Goal: Transaction & Acquisition: Purchase product/service

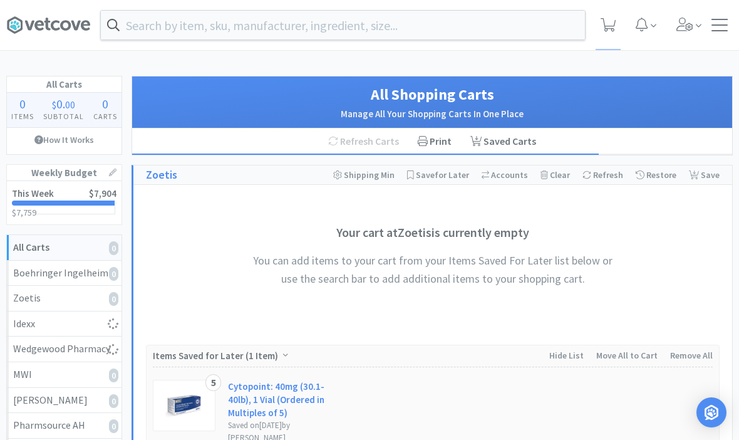
click at [420, 33] on input "text" at bounding box center [343, 25] width 484 height 29
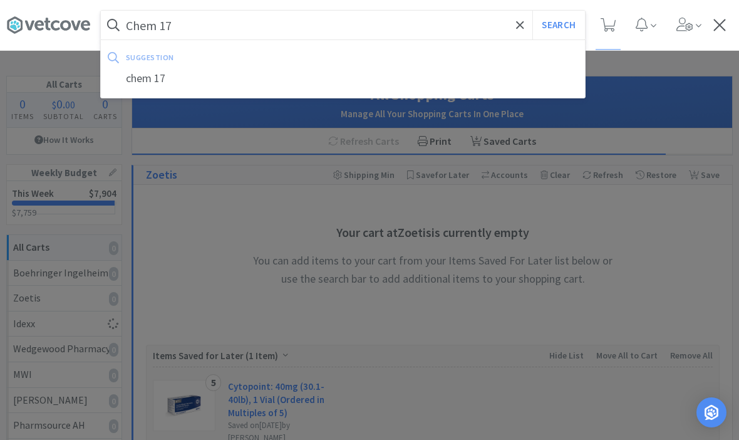
click at [178, 79] on div "chem 17" at bounding box center [343, 78] width 484 height 23
type input "chem 17"
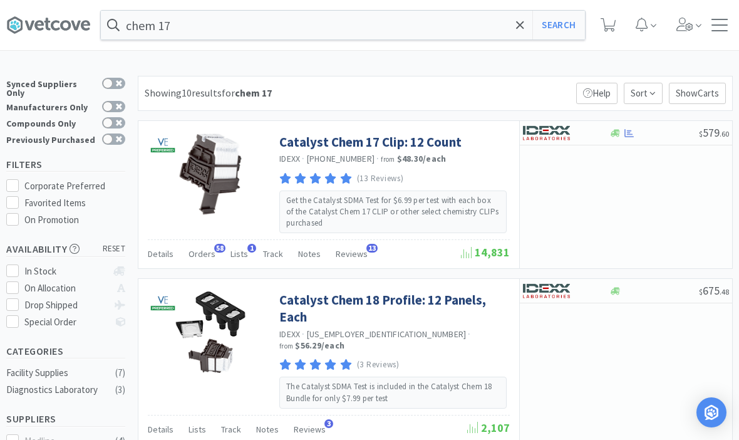
click at [716, 24] on div at bounding box center [719, 25] width 16 height 13
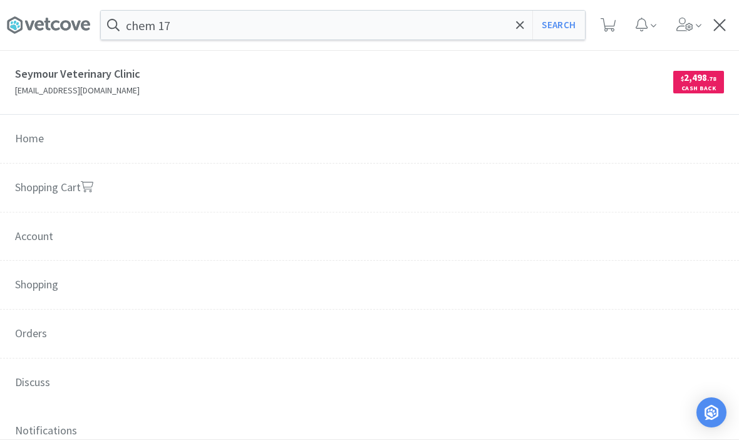
click at [53, 344] on span "Orders" at bounding box center [369, 333] width 739 height 49
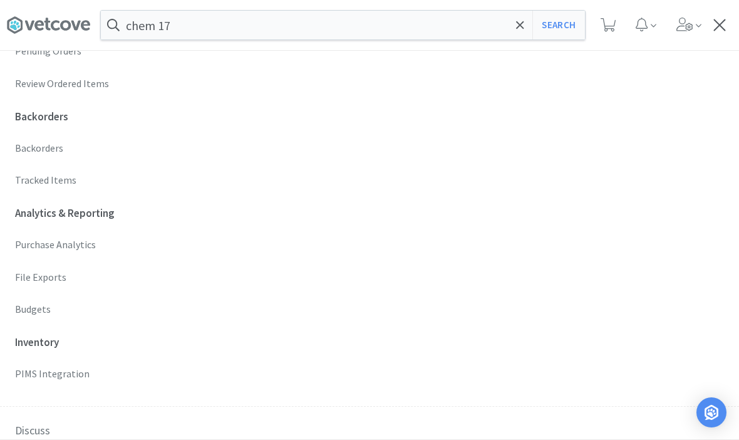
scroll to position [419, 0]
click at [43, 302] on p "Budgets" at bounding box center [369, 309] width 709 height 16
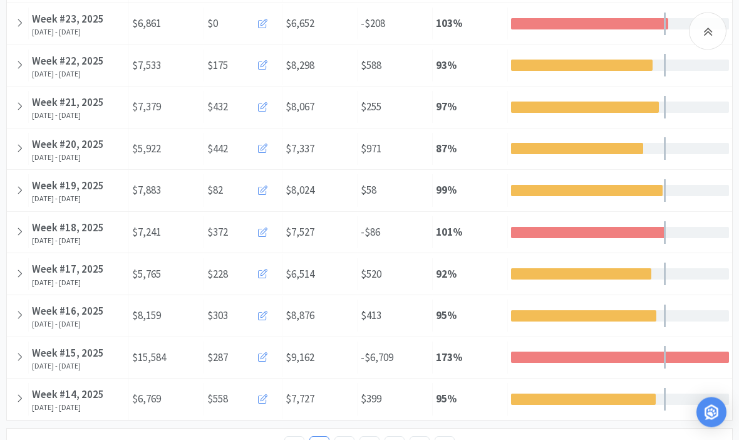
scroll to position [659, 0]
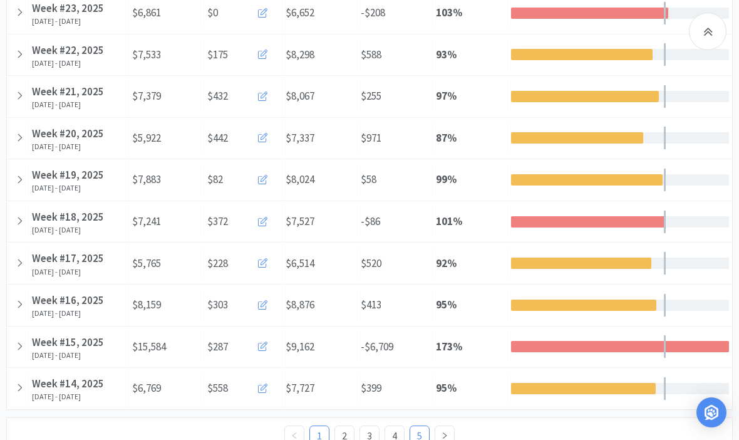
click at [417, 435] on link "5" at bounding box center [419, 435] width 19 height 19
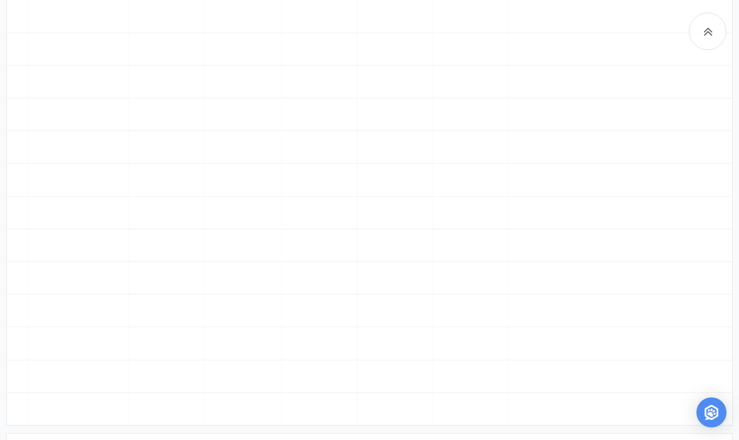
scroll to position [527, 0]
click at [399, 426] on link "4" at bounding box center [394, 431] width 19 height 19
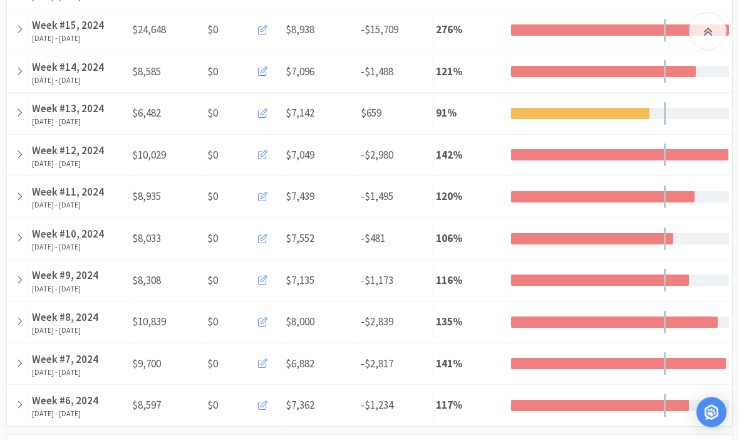
scroll to position [659, 0]
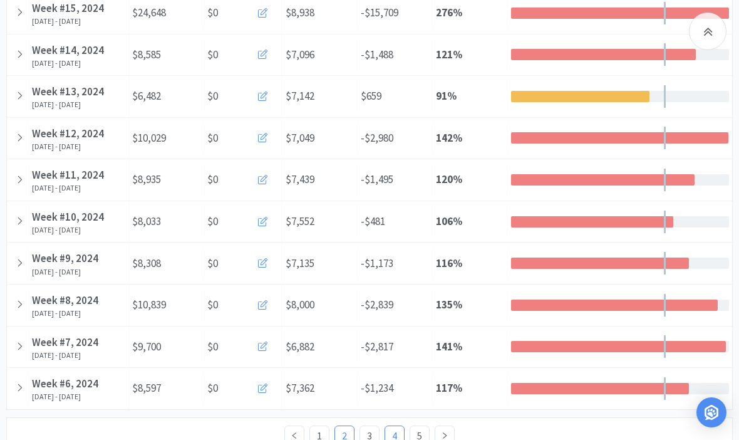
click at [349, 426] on link "2" at bounding box center [344, 435] width 19 height 19
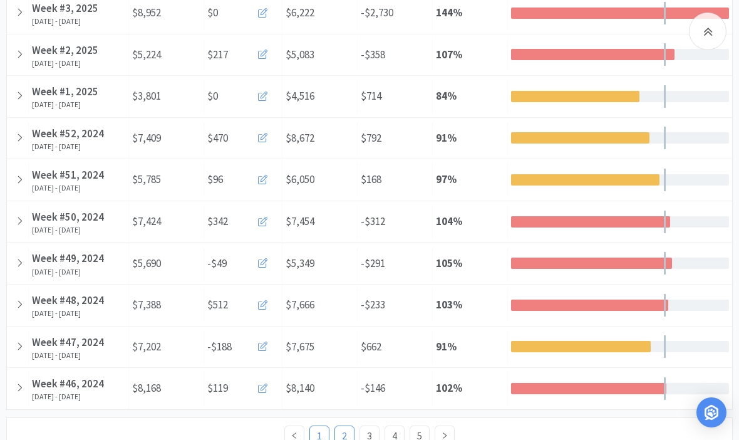
click at [328, 426] on link "1" at bounding box center [319, 435] width 19 height 19
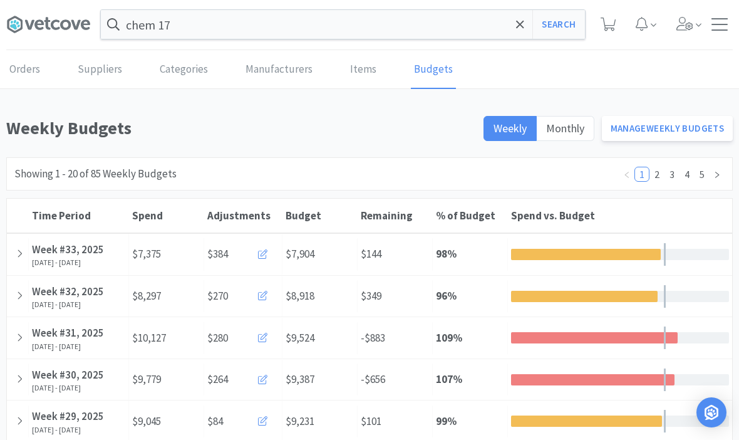
scroll to position [0, 0]
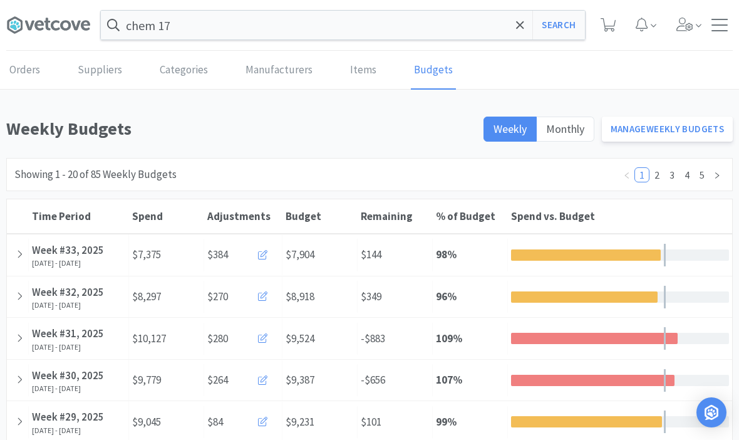
click at [565, 28] on button "Search" at bounding box center [558, 25] width 52 height 29
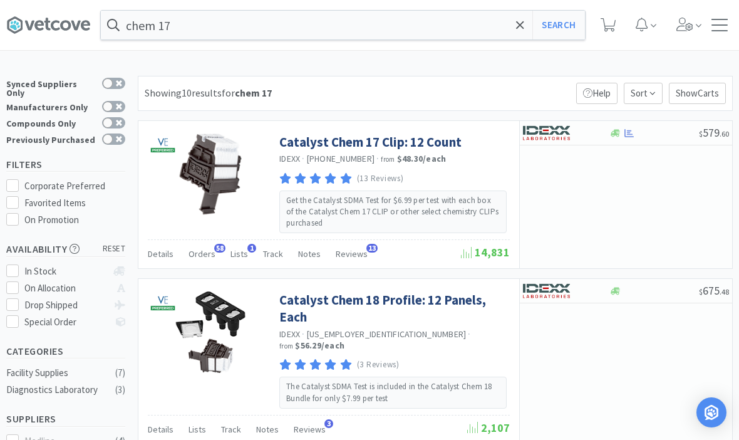
click at [331, 141] on link "Catalyst Chem 17 Clip: 12 Count" at bounding box center [370, 141] width 182 height 17
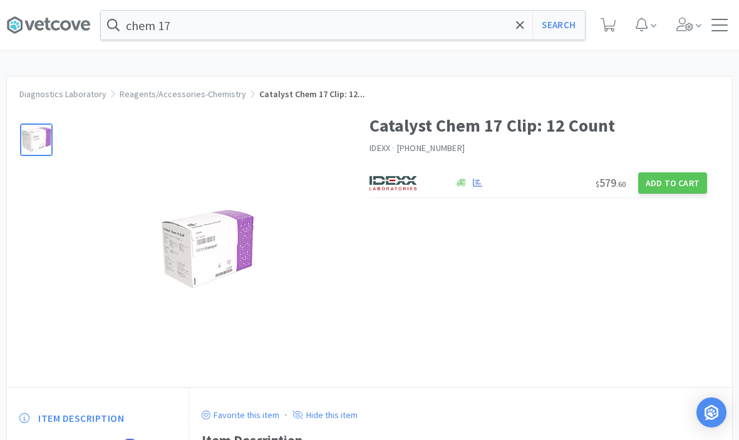
click at [680, 187] on button "Add to Cart" at bounding box center [672, 182] width 69 height 21
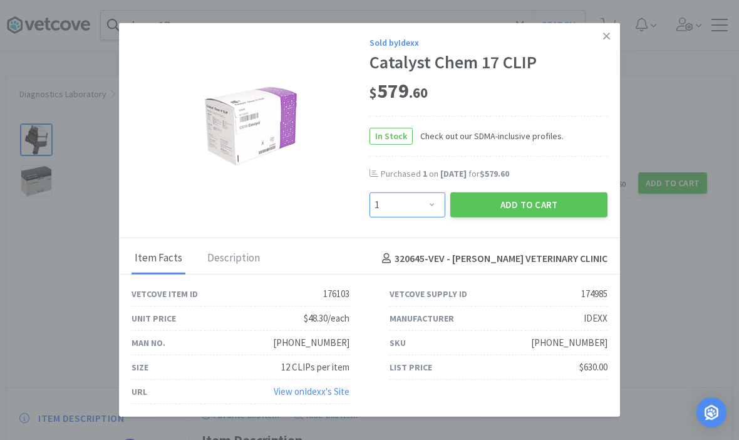
click at [403, 215] on select "Enter Quantity 1 2 3 4 5 6 7 8 9 10 11 12 13 14 15 16 17 18 19 20 Enter Quantity" at bounding box center [408, 204] width 76 height 25
select select "3"
click at [559, 203] on button "Add to Cart" at bounding box center [528, 204] width 157 height 25
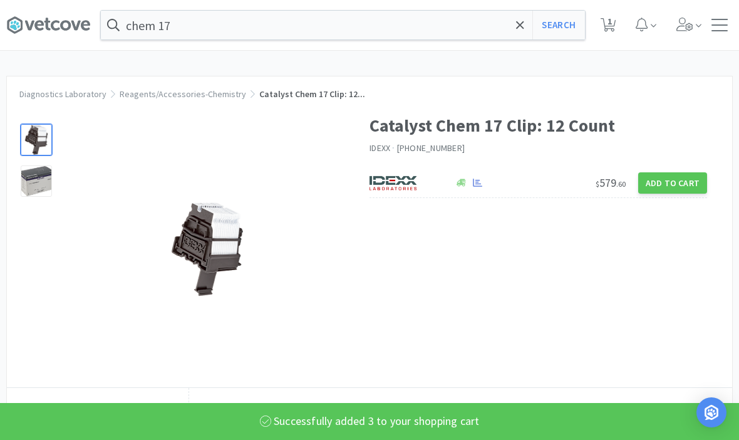
click at [520, 33] on span at bounding box center [520, 25] width 14 height 26
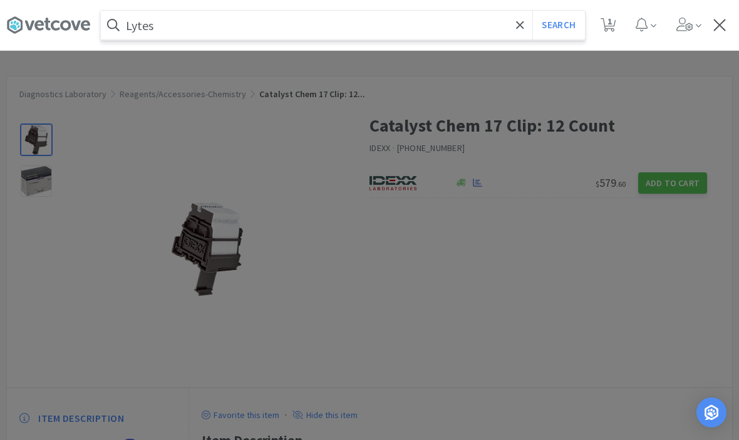
type input "Lytes"
click at [558, 25] on button "Search" at bounding box center [558, 25] width 52 height 29
select select "3"
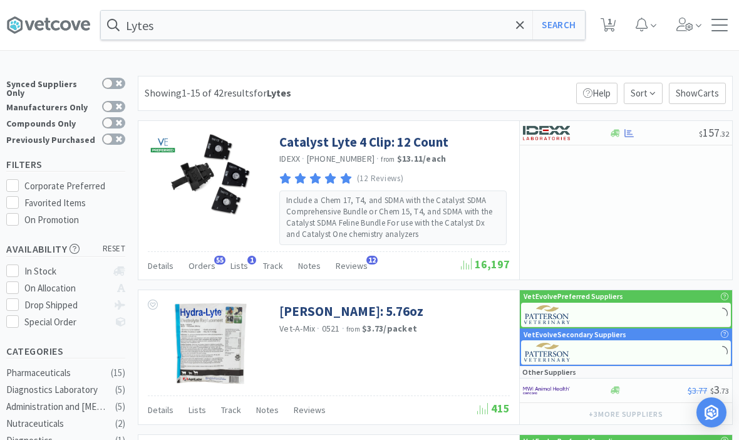
click at [386, 145] on link "Catalyst Lyte 4 Clip: 12 Count" at bounding box center [363, 141] width 169 height 17
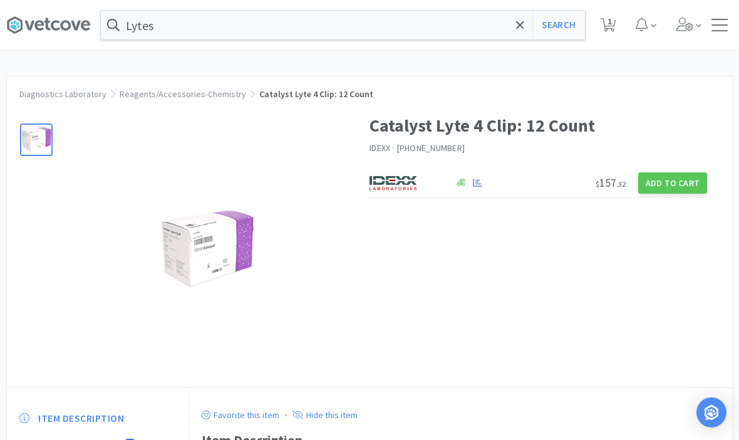
click at [680, 178] on button "Add to Cart" at bounding box center [672, 182] width 69 height 21
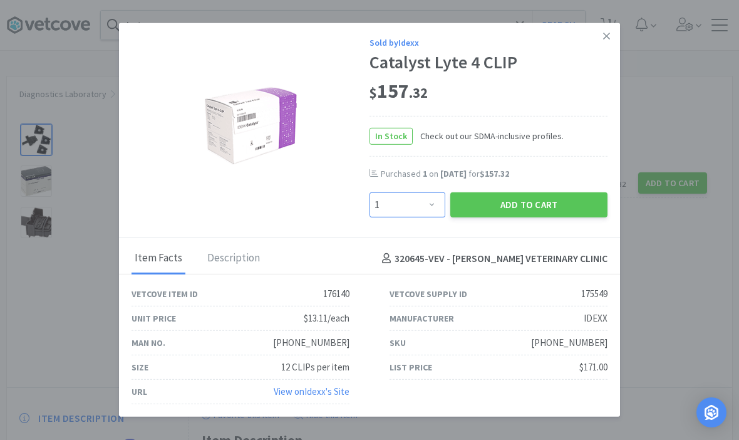
click at [432, 199] on select "Enter Quantity 1 2 3 4 5 6 7 8 9 10 11 12 13 14 15 16 17 18 19 20 Enter Quantity" at bounding box center [408, 204] width 76 height 25
select select "3"
click at [523, 202] on button "Add to Cart" at bounding box center [528, 204] width 157 height 25
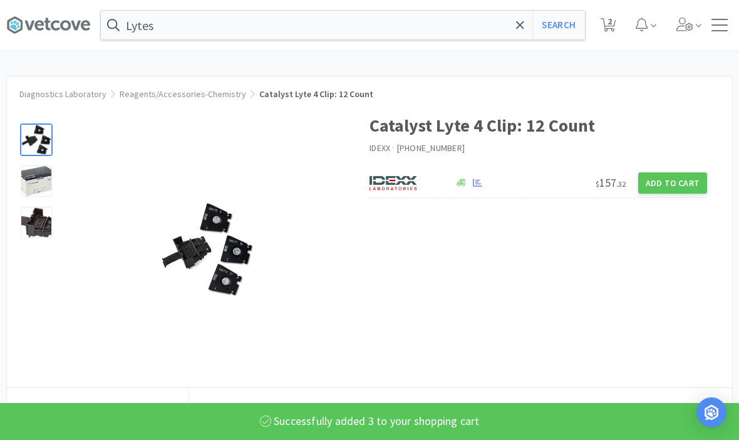
click at [522, 33] on span at bounding box center [520, 25] width 14 height 26
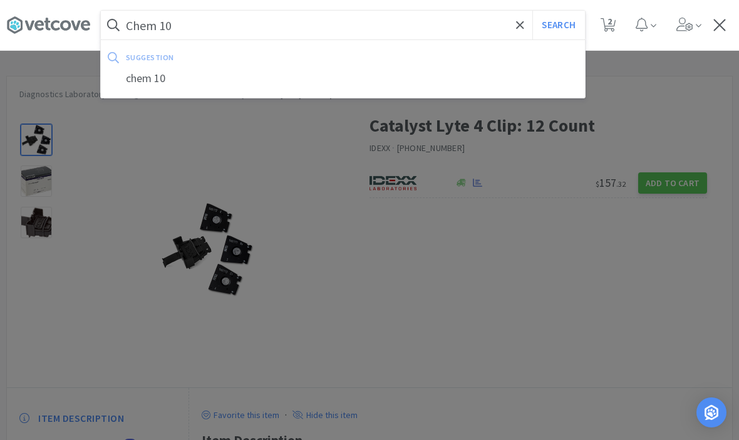
type input "Chem 10"
click at [244, 81] on div "chem 10" at bounding box center [343, 78] width 484 height 23
select select "3"
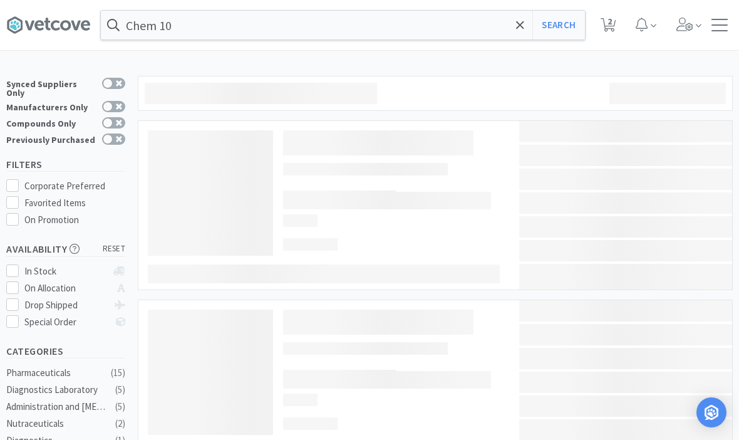
type input "chem 10"
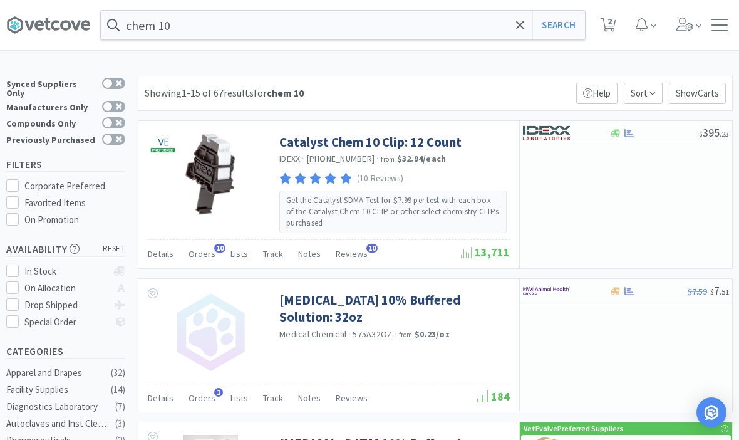
click at [436, 142] on link "Catalyst Chem 10 Clip: 12 Count" at bounding box center [370, 141] width 182 height 17
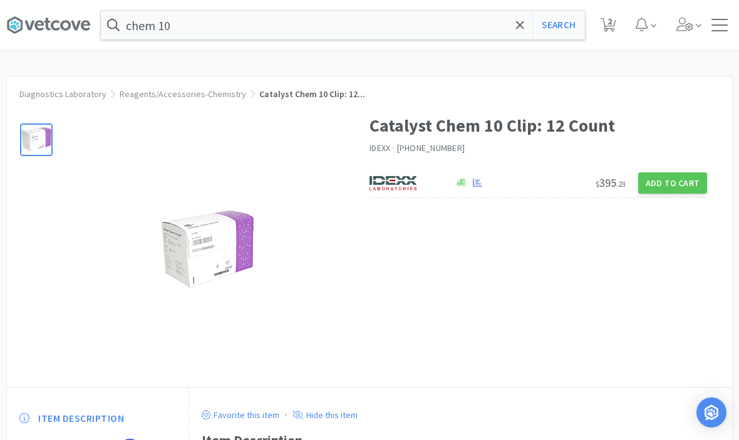
click at [681, 182] on button "Add to Cart" at bounding box center [672, 182] width 69 height 21
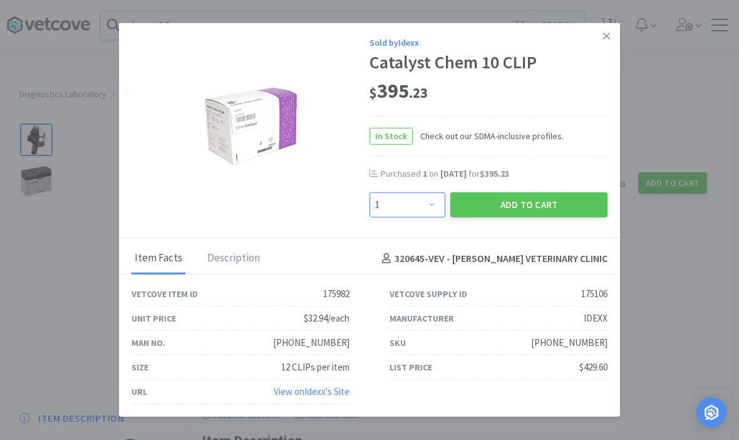
click at [428, 208] on select "Enter Quantity 1 2 3 4 5 6 7 8 9 10 11 12 13 14 15 16 17 18 19 20 Enter Quantity" at bounding box center [408, 204] width 76 height 25
select select "3"
click at [542, 214] on button "Add to Cart" at bounding box center [528, 204] width 157 height 25
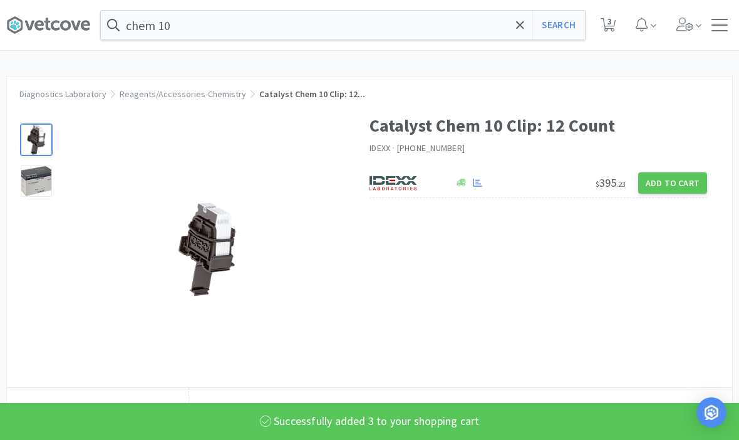
click at [522, 29] on icon at bounding box center [520, 25] width 8 height 13
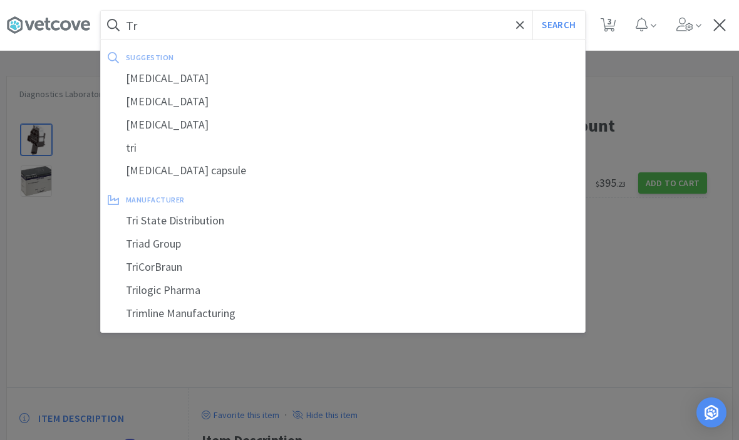
type input "T"
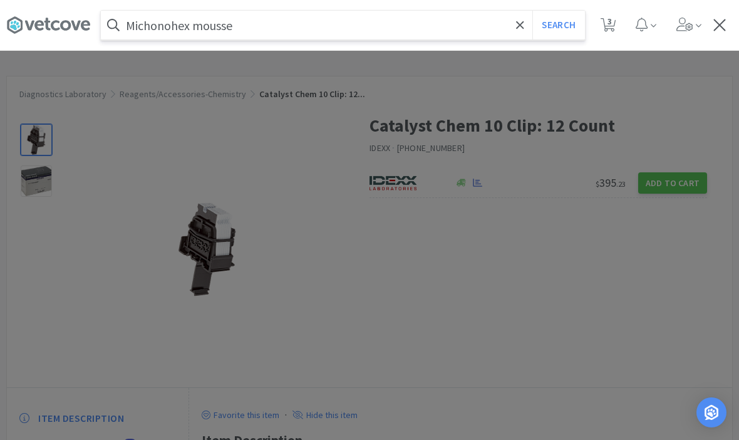
type input "Michonohex mousse"
click at [558, 25] on button "Search" at bounding box center [558, 25] width 52 height 29
select select "3"
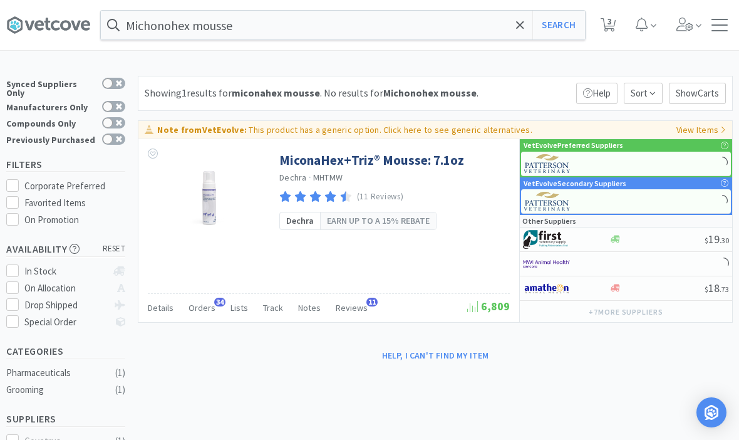
click at [434, 160] on link "MiconaHex+Triz® Mousse: 7.1oz" at bounding box center [371, 160] width 185 height 17
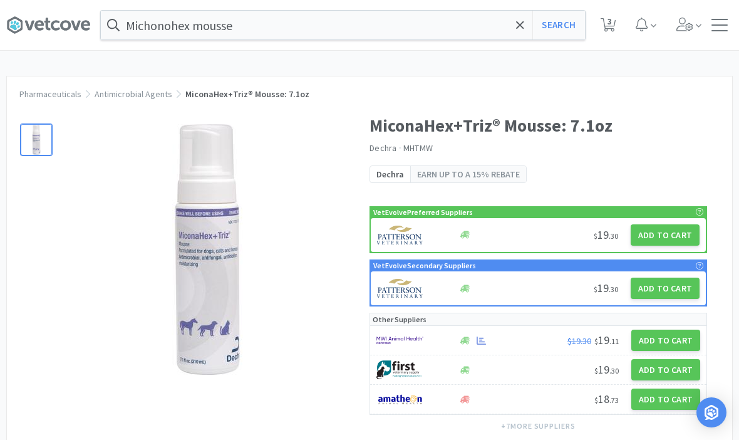
click at [649, 241] on button "Add to Cart" at bounding box center [665, 234] width 69 height 21
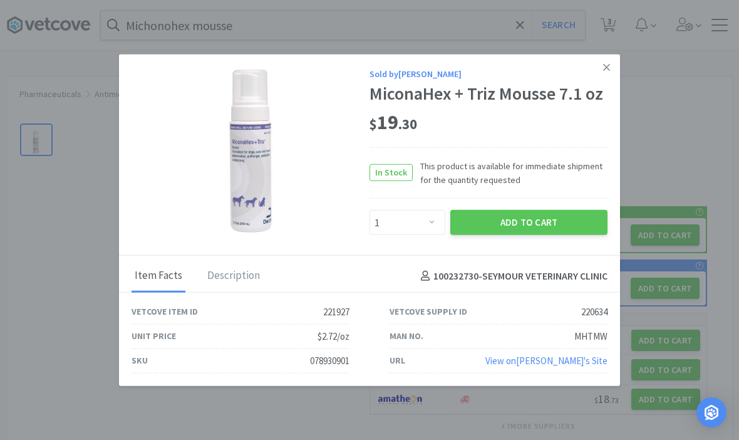
click at [424, 247] on div "Sold by Patterson MiconaHex + Triz Mousse 7.1 oz $ 19 . 30 In Stock This produc…" at bounding box center [369, 154] width 501 height 201
click at [419, 220] on select "Enter Quantity 1 2 3 4 5 6 7 8 9 10 11 12 13 14 15 16 17 18 19 20 Enter Quantity" at bounding box center [408, 222] width 76 height 25
select select "10"
click at [520, 227] on button "Add to Cart" at bounding box center [528, 222] width 157 height 25
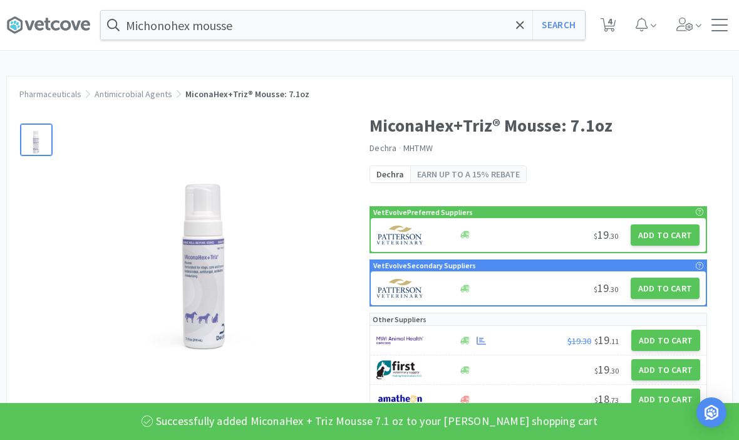
click at [458, 31] on input "Michonohex mousse" at bounding box center [343, 25] width 484 height 29
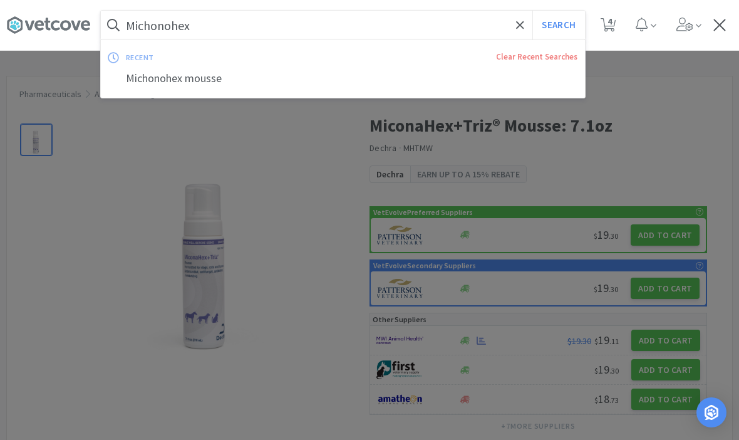
type input "Michonohex"
click at [558, 25] on button "Search" at bounding box center [558, 25] width 52 height 29
select select "10"
select select "3"
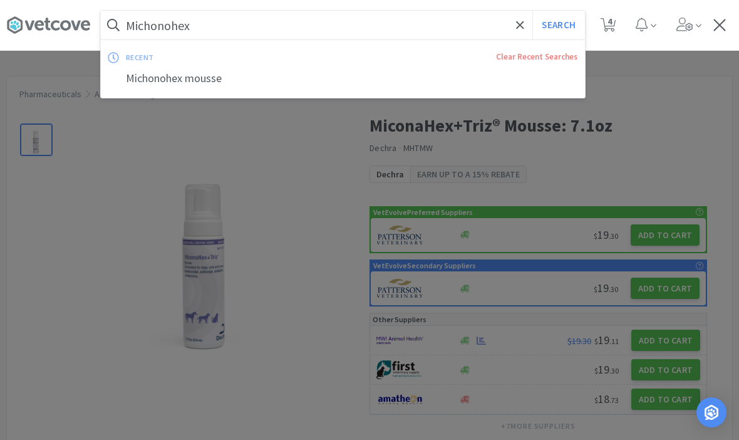
select select "3"
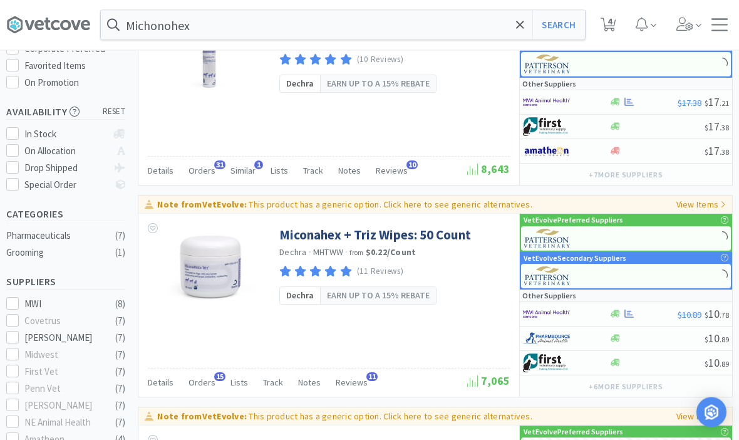
scroll to position [150, 0]
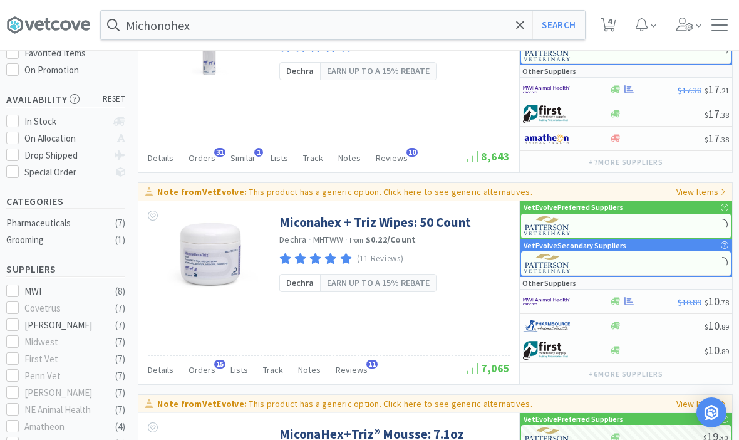
click at [438, 225] on link "Miconahex + Triz Wipes: 50 Count" at bounding box center [375, 222] width 192 height 17
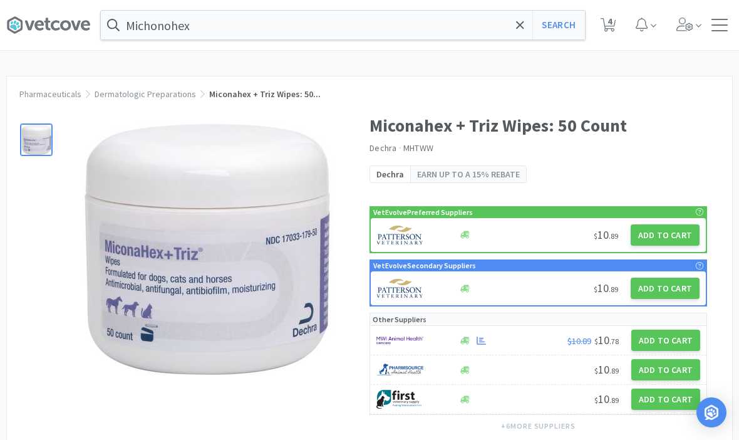
click at [664, 235] on button "Add to Cart" at bounding box center [665, 234] width 69 height 21
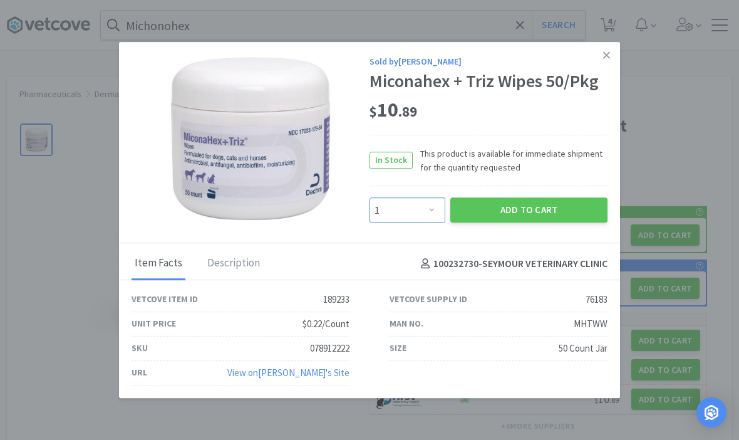
click at [432, 223] on select "Enter Quantity 1 2 3 4 5 6 7 8 9 10 11 12 13 14 15 16 17 18 19 20 Enter Quantity" at bounding box center [408, 210] width 76 height 25
select select "10"
click at [536, 223] on button "Add to Cart" at bounding box center [528, 210] width 157 height 25
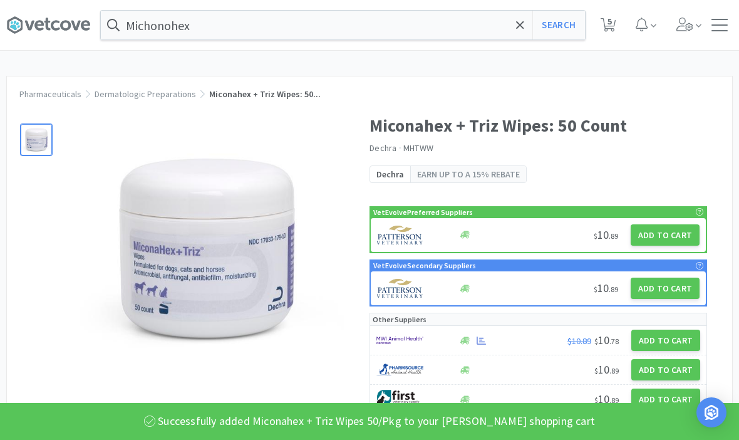
click at [563, 23] on button "Search" at bounding box center [558, 25] width 52 height 29
select select "10"
select select "3"
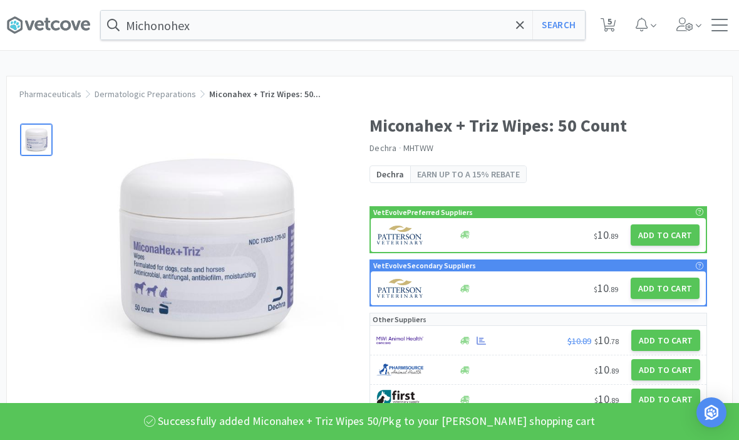
select select "3"
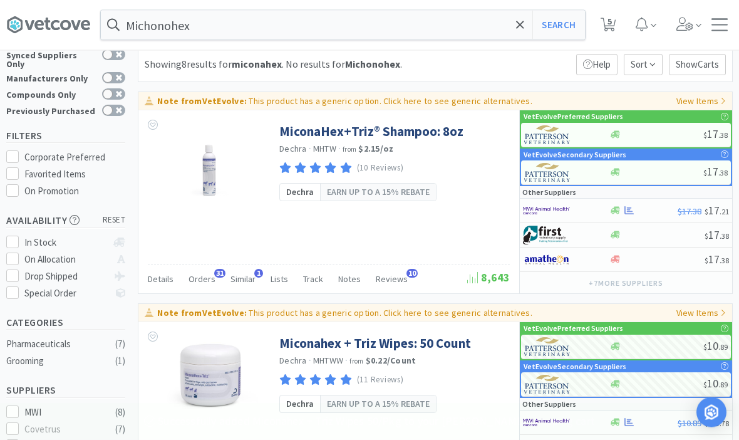
scroll to position [29, 0]
click at [438, 138] on link "MiconaHex+Triz® Shampoo: 8oz" at bounding box center [371, 131] width 184 height 17
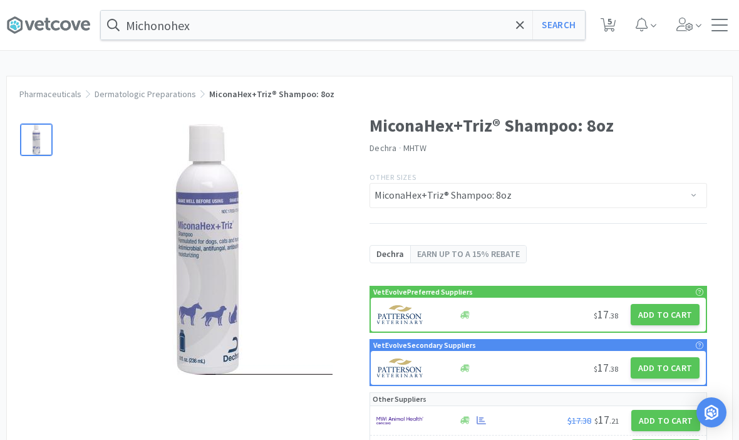
click at [681, 310] on button "Add to Cart" at bounding box center [665, 314] width 69 height 21
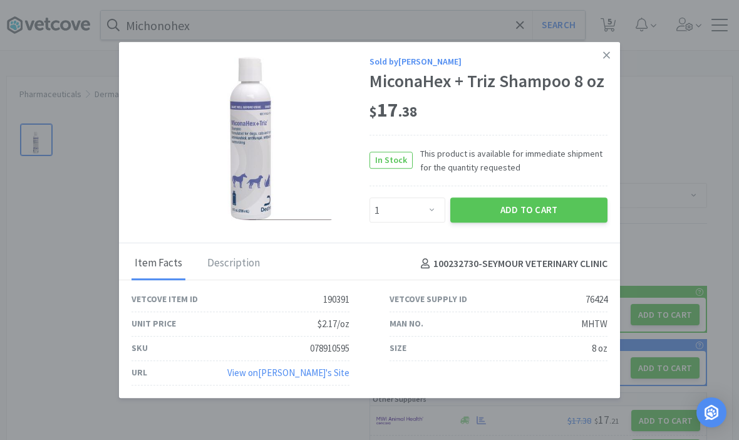
click at [430, 243] on div "Sold by Patterson MiconaHex + Triz Shampoo 8 oz $ 17 . 38 In Stock This product…" at bounding box center [369, 142] width 501 height 201
click at [431, 243] on div "Sold by Patterson MiconaHex + Triz Shampoo 8 oz $ 17 . 38 In Stock This product…" at bounding box center [369, 142] width 501 height 201
click at [425, 243] on div "Sold by Patterson MiconaHex + Triz Shampoo 8 oz $ 17 . 38 In Stock This product…" at bounding box center [369, 142] width 501 height 201
click at [391, 243] on div "Sold by Patterson MiconaHex + Triz Shampoo 8 oz $ 17 . 38 In Stock This product…" at bounding box center [369, 142] width 501 height 201
click at [427, 243] on div "Sold by Patterson MiconaHex + Triz Shampoo 8 oz $ 17 . 38 In Stock This product…" at bounding box center [369, 142] width 501 height 201
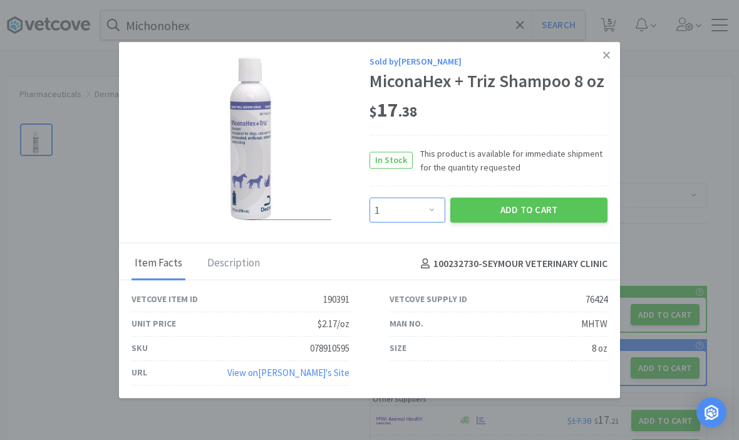
click at [430, 223] on select "Enter Quantity 1 2 3 4 5 6 7 8 9 10 11 12 13 14 15 16 17 18 19 20 Enter Quantity" at bounding box center [408, 210] width 76 height 25
select select "5"
click at [548, 243] on div "Sold by Patterson MiconaHex + Triz Shampoo 8 oz $ 17 . 38 In Stock This product…" at bounding box center [369, 142] width 501 height 201
click at [535, 275] on div "100232730 - SEYMOUR VETERINARY CLINIC" at bounding box center [512, 264] width 192 height 31
click at [547, 243] on div "Sold by Patterson MiconaHex + Triz Shampoo 8 oz $ 17 . 38 In Stock This product…" at bounding box center [369, 142] width 501 height 201
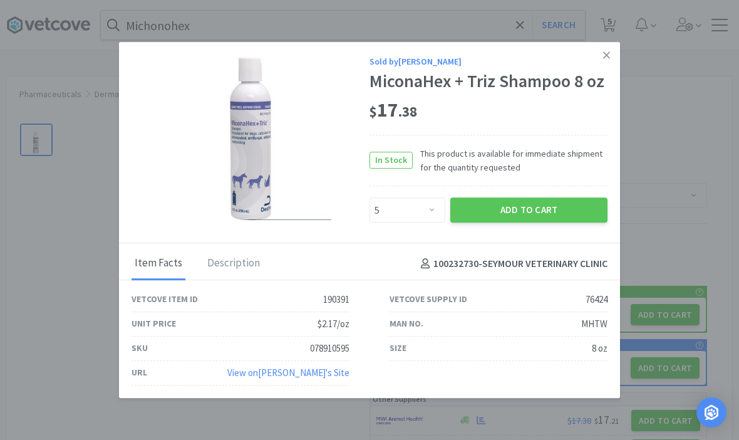
click at [519, 243] on div "Sold by Patterson MiconaHex + Triz Shampoo 8 oz $ 17 . 38 In Stock This product…" at bounding box center [369, 142] width 501 height 201
click at [530, 223] on button "Add to Cart" at bounding box center [528, 210] width 157 height 25
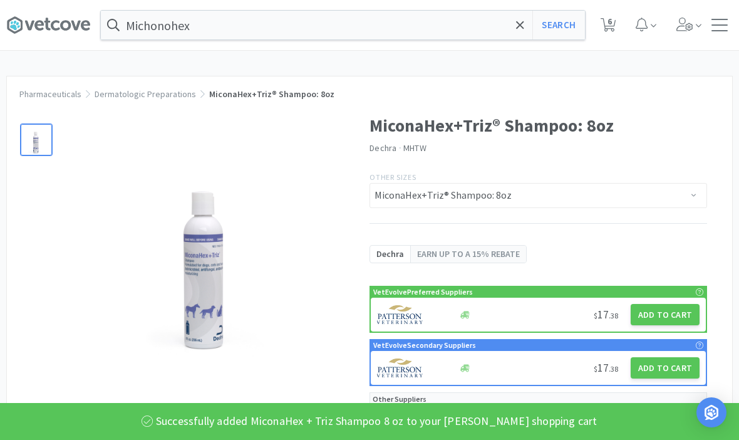
click at [527, 49] on div "Michonohex Search Orders Shopping Discuss Discuss 6 6" at bounding box center [369, 25] width 726 height 50
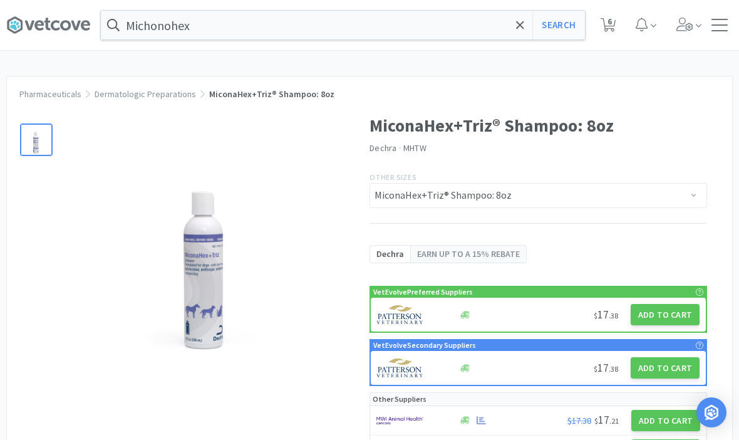
click at [529, 29] on input "Michonohex" at bounding box center [343, 25] width 484 height 29
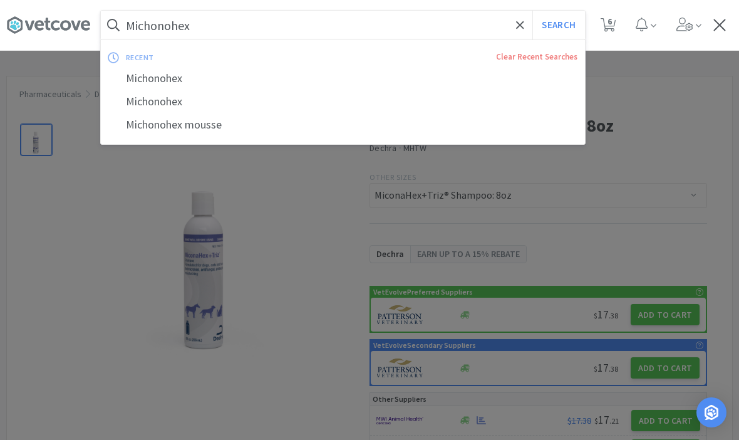
scroll to position [28, 0]
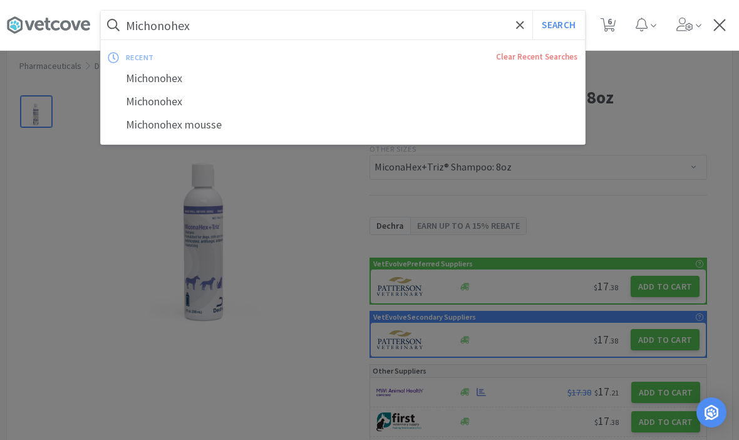
click at [516, 17] on span at bounding box center [520, 25] width 14 height 26
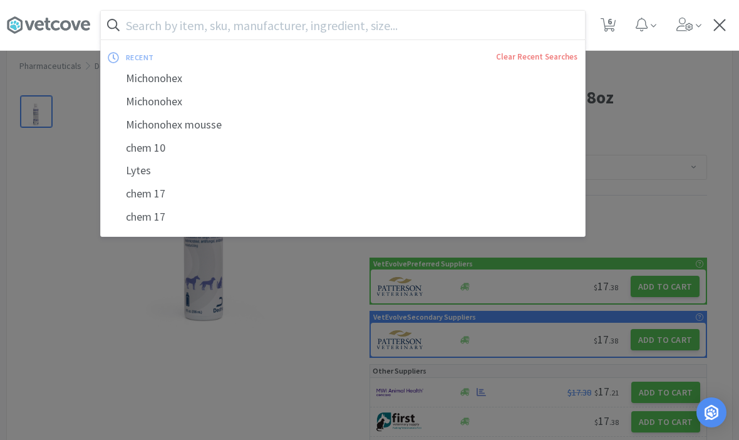
click at [664, 109] on div at bounding box center [369, 220] width 739 height 440
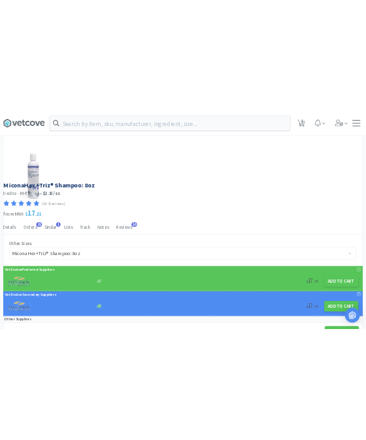
scroll to position [0, 0]
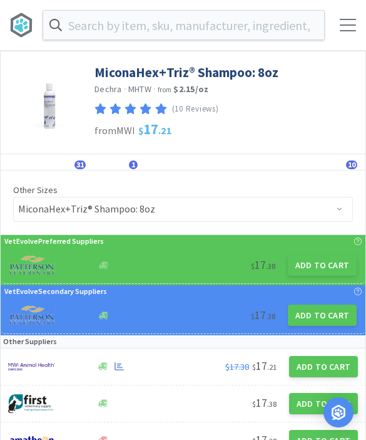
click at [246, 24] on input "text" at bounding box center [183, 25] width 281 height 29
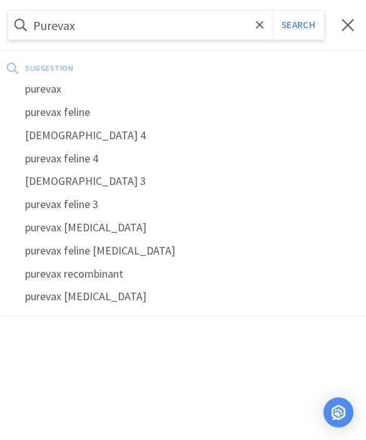
type input "Purevax"
click at [298, 25] on button "Search" at bounding box center [298, 25] width 52 height 29
select select "10"
select select "5"
select select "10"
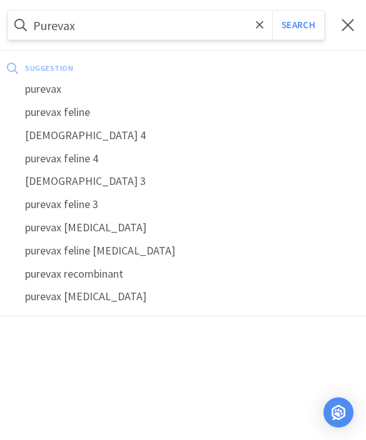
select select "3"
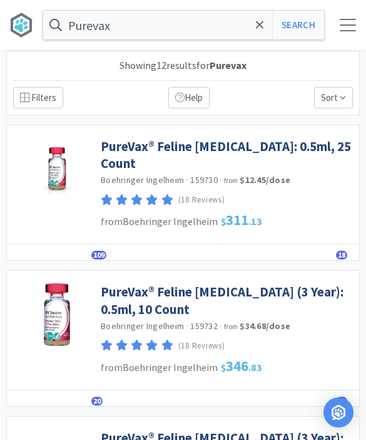
click at [251, 150] on link "PureVax® Feline [MEDICAL_DATA]: 0.5ml, 25 Count" at bounding box center [227, 155] width 252 height 34
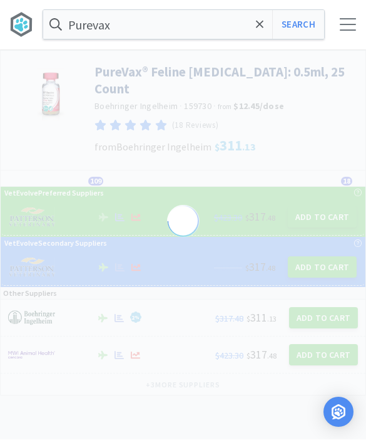
scroll to position [1, 0]
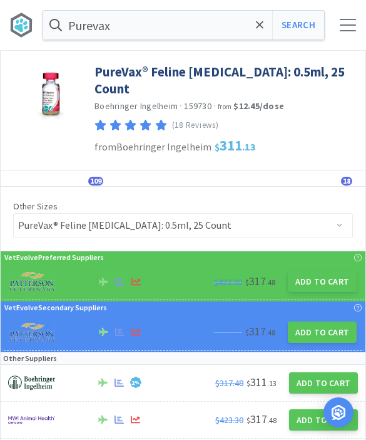
click at [319, 271] on button "Add to Cart" at bounding box center [322, 281] width 69 height 21
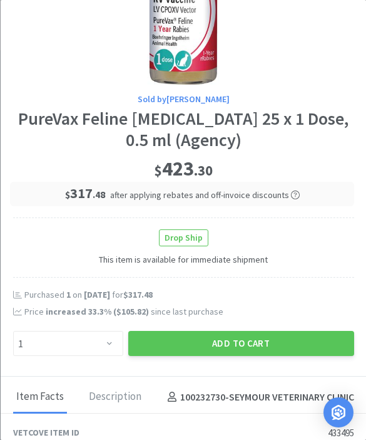
scroll to position [97, 0]
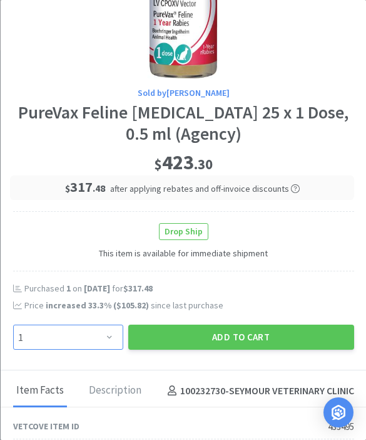
click at [103, 335] on select "Enter Quantity 1 2 3 4 5 6 7 8 9 10 11 12 13 14 15 16 17 18 19 20 Enter Quantity" at bounding box center [68, 336] width 110 height 25
select select "2"
click at [261, 329] on button "Add to Cart" at bounding box center [241, 336] width 226 height 25
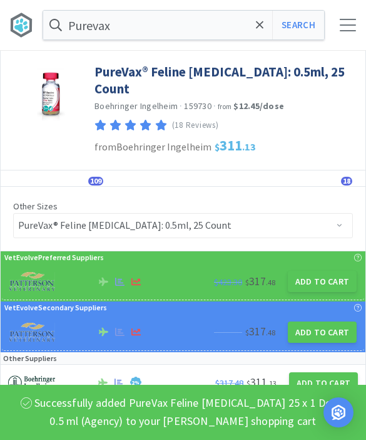
click at [306, 29] on button "Search" at bounding box center [298, 25] width 52 height 29
select select "10"
select select "5"
select select "10"
select select "2"
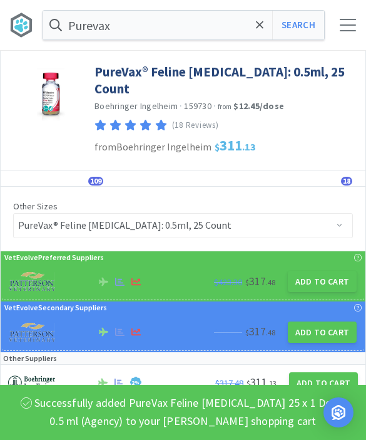
select select "3"
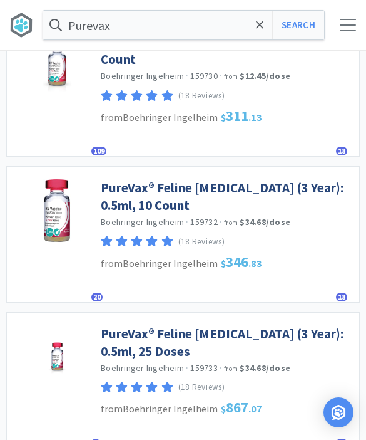
scroll to position [108, 0]
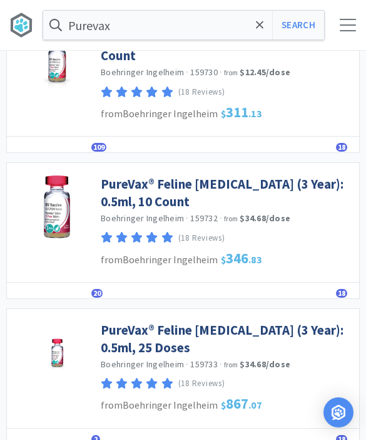
click at [287, 321] on link "PureVax® Feline Rabies (3 Year): 0.5ml, 25 Doses" at bounding box center [227, 338] width 252 height 34
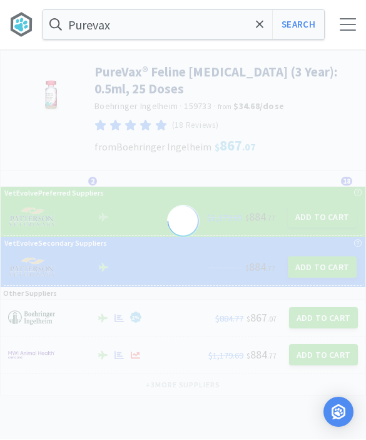
scroll to position [1, 0]
select select "427949"
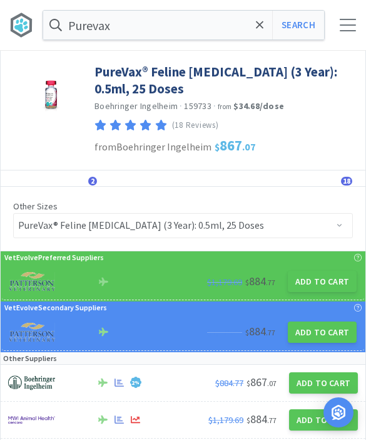
click at [319, 286] on button "Add to Cart" at bounding box center [322, 281] width 69 height 21
select select "1"
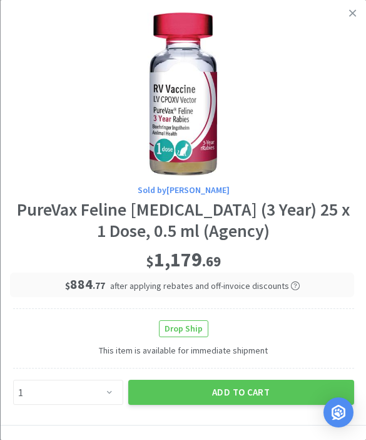
click at [250, 380] on button "Add to Cart" at bounding box center [241, 392] width 226 height 25
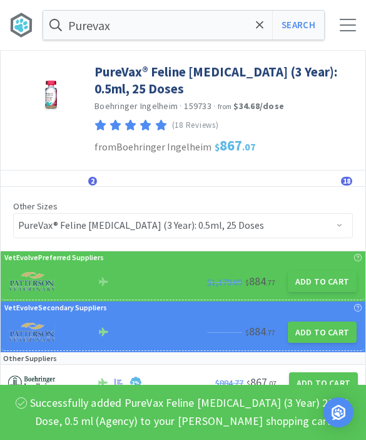
click at [264, 24] on icon at bounding box center [260, 25] width 8 height 13
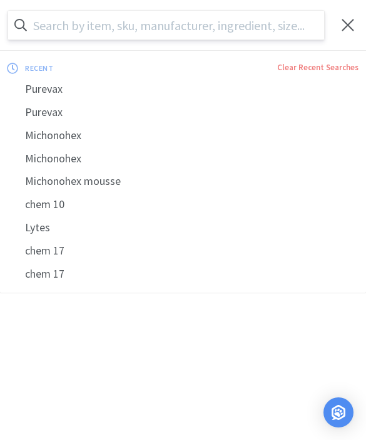
scroll to position [0, 0]
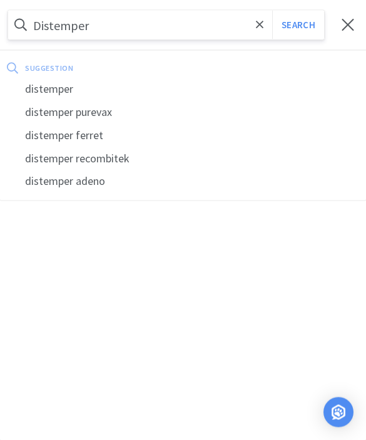
type input "Distemper"
click at [298, 24] on button "Search" at bounding box center [298, 25] width 52 height 29
select select "10"
select select "5"
select select "10"
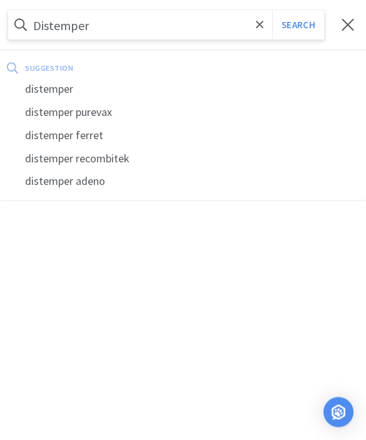
select select "1"
select select "2"
select select "3"
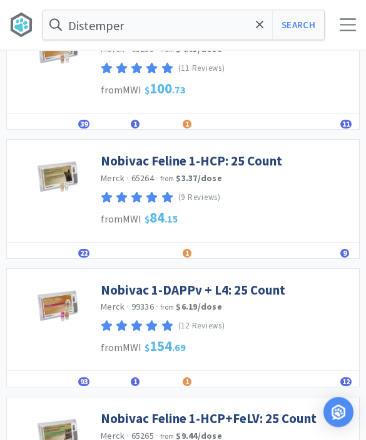
scroll to position [114, 0]
click at [234, 287] on link "Nobivac 1-DAPPv + L4: 25 Count" at bounding box center [193, 289] width 185 height 17
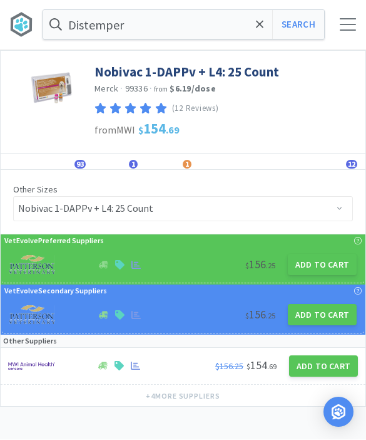
click at [323, 269] on button "Add to Cart" at bounding box center [322, 264] width 69 height 21
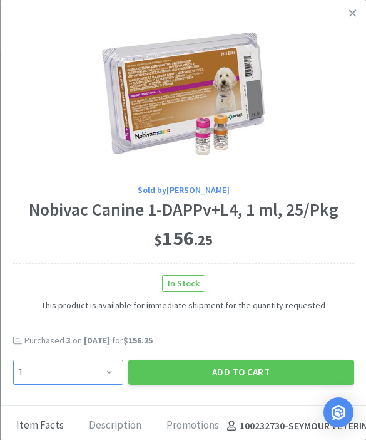
click at [116, 366] on select "Enter Quantity 1 2 3 4 5 6 7 8 9 10 11 12 13 14 15 16 17 18 19 20 Enter Quantity" at bounding box center [68, 371] width 110 height 25
select select "3"
click at [250, 370] on button "Add to Cart" at bounding box center [241, 371] width 226 height 25
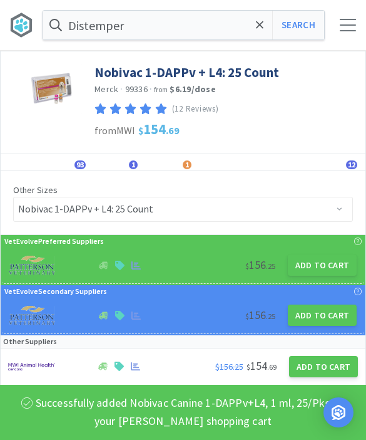
click at [259, 28] on icon at bounding box center [260, 25] width 8 height 13
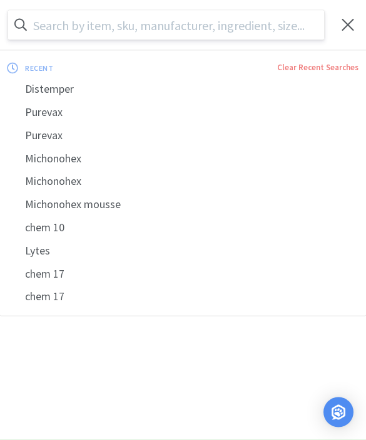
click at [307, 22] on input "text" at bounding box center [166, 25] width 316 height 29
click at [250, 89] on div "Distemper" at bounding box center [183, 89] width 366 height 23
type input "Distemper"
select select "10"
select select "5"
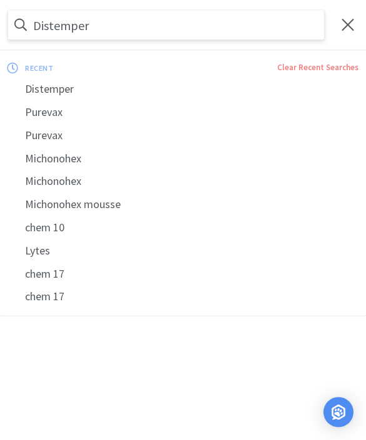
select select "10"
select select "3"
select select "1"
select select "2"
select select "3"
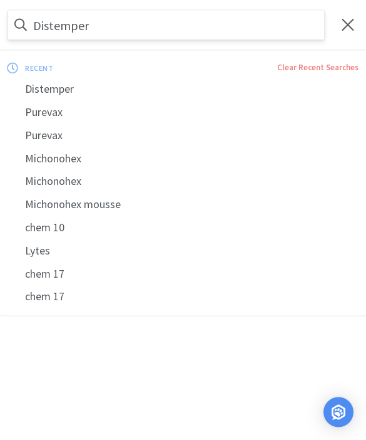
select select "3"
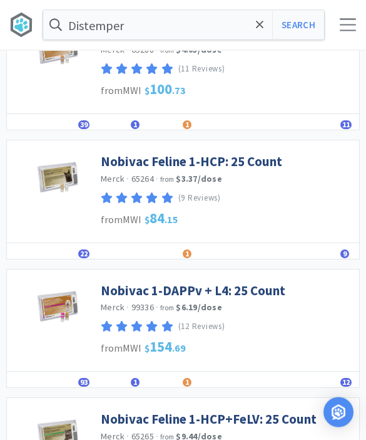
scroll to position [375, 0]
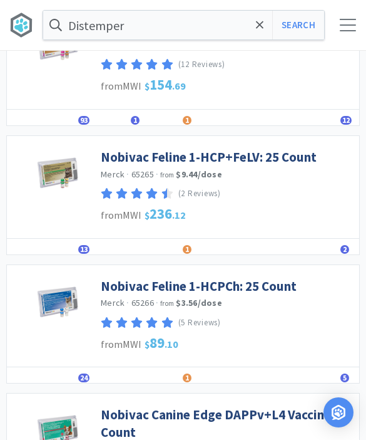
click at [286, 158] on link "Nobivac Feline 1-HCP+FeLV: 25 Count" at bounding box center [209, 156] width 216 height 17
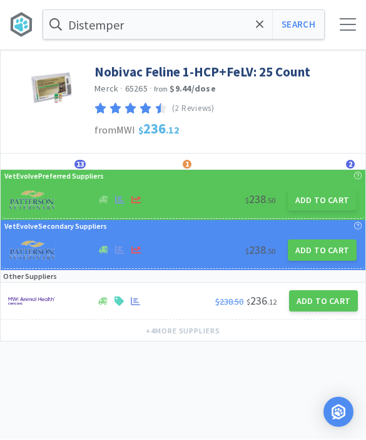
click at [329, 199] on button "Add to Cart" at bounding box center [322, 200] width 69 height 21
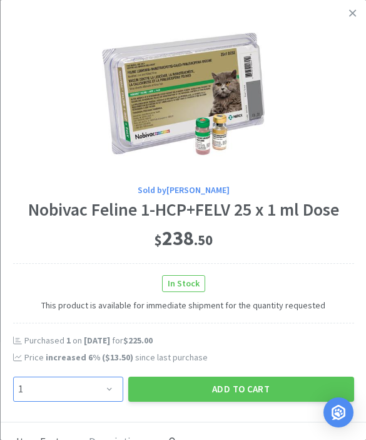
click at [89, 399] on select "Enter Quantity 1 2 3 4 5 6 7 8 9 10 11 12 13 14 15 16 17 18 19 20 Enter Quantity" at bounding box center [68, 388] width 110 height 25
select select "2"
click at [246, 393] on button "Add to Cart" at bounding box center [241, 388] width 226 height 25
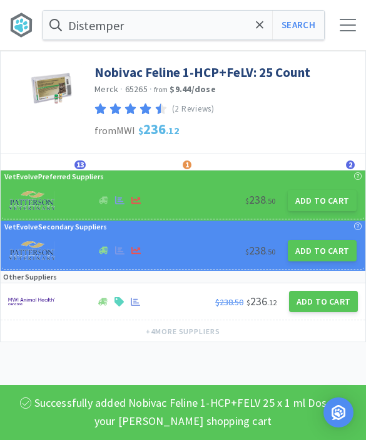
click at [261, 30] on icon at bounding box center [260, 25] width 8 height 13
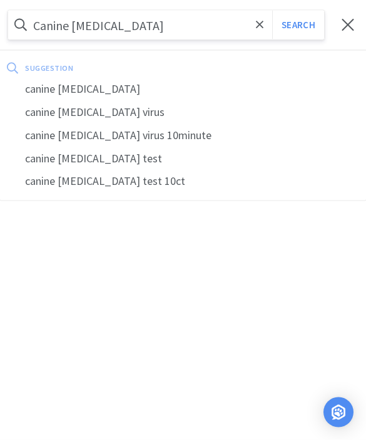
type input "Canine influenza"
click at [298, 25] on button "Search" at bounding box center [298, 25] width 52 height 29
select select "10"
select select "5"
select select "10"
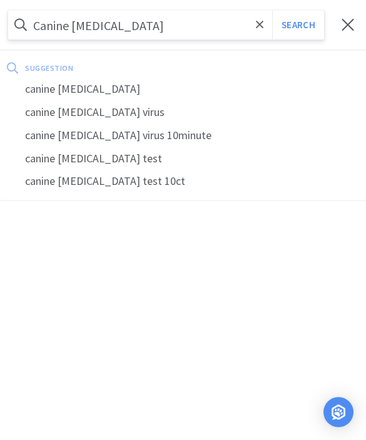
select select "3"
select select "2"
select select "1"
select select "2"
select select "3"
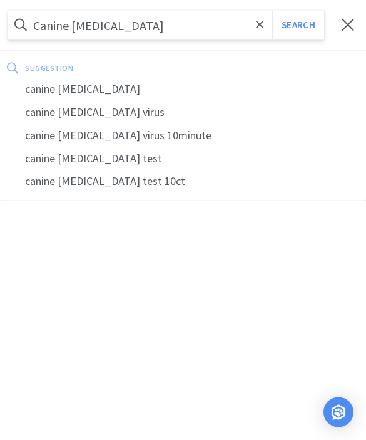
select select "3"
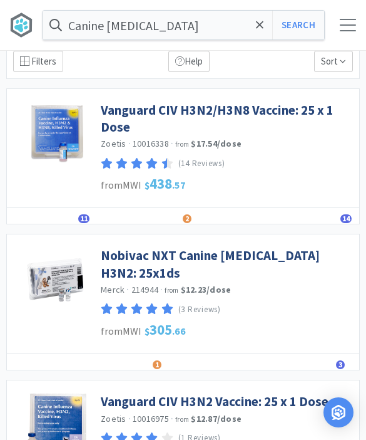
scroll to position [34, 0]
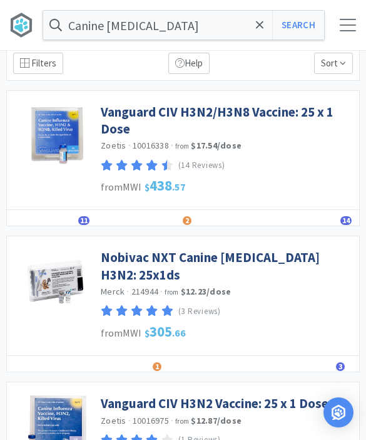
click at [86, 222] on span "11" at bounding box center [83, 220] width 11 height 9
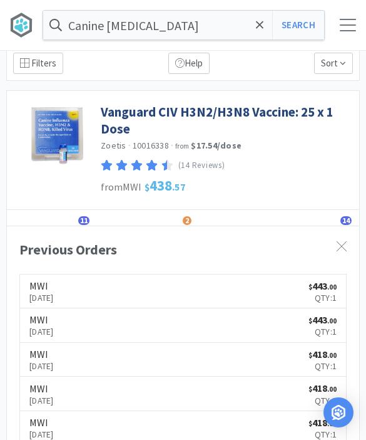
click at [218, 122] on link "Vanguard CIV H3N2/H3N8 Vaccine: 25 x 1 Dose" at bounding box center [227, 120] width 252 height 34
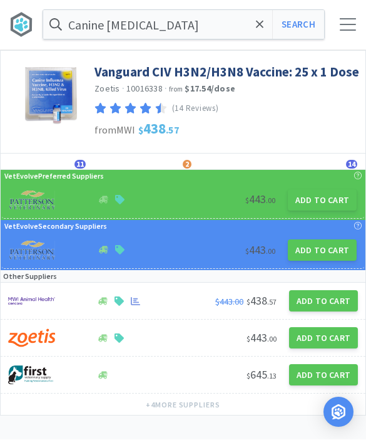
click at [330, 204] on button "Add to Cart" at bounding box center [322, 200] width 69 height 21
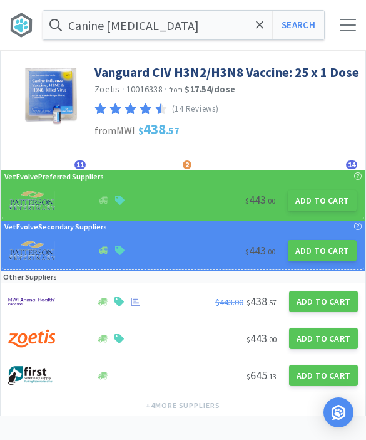
select select "1"
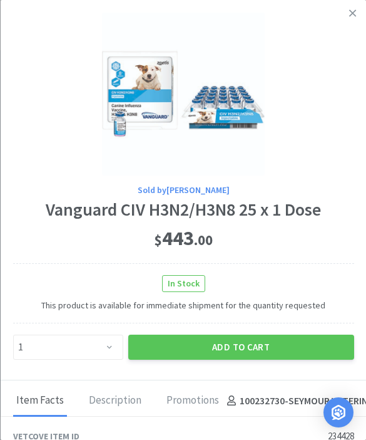
click at [281, 343] on button "Add to Cart" at bounding box center [241, 346] width 226 height 25
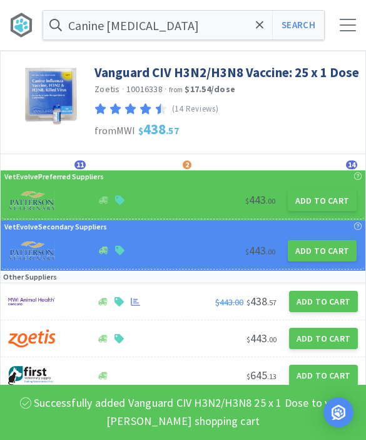
click at [336, 35] on div "Canine influenza Search Orders Shopping Discuss Discuss 11 11" at bounding box center [183, 25] width 366 height 50
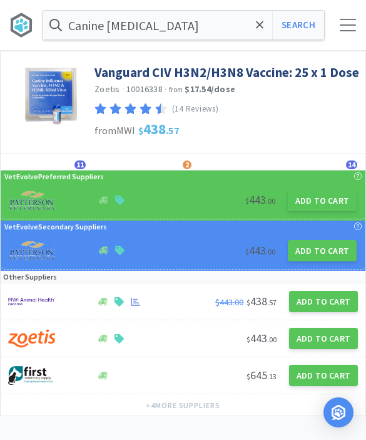
click at [351, 33] on div "Canine influenza Search Orders Shopping Discuss Discuss 11 11" at bounding box center [183, 25] width 366 height 50
click at [346, 25] on div at bounding box center [348, 25] width 16 height 13
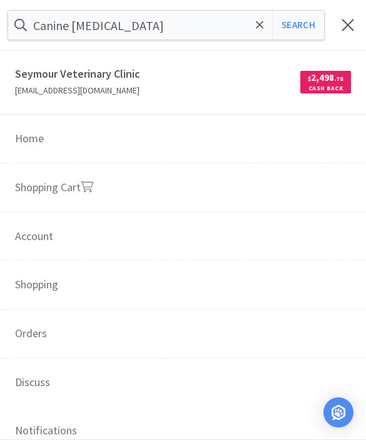
click at [215, 194] on link "Shopping Cart" at bounding box center [183, 187] width 366 height 49
select select "3"
select select "10"
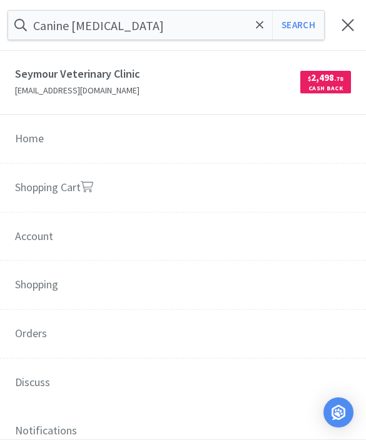
select select "5"
select select "10"
select select "3"
select select "2"
select select "1"
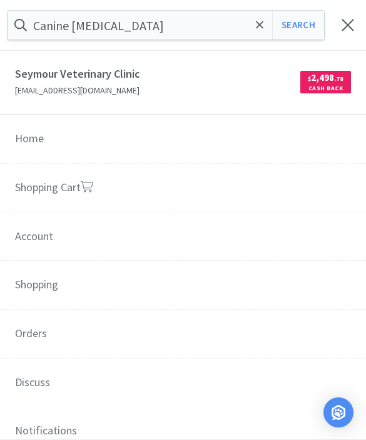
select select "2"
select select "1"
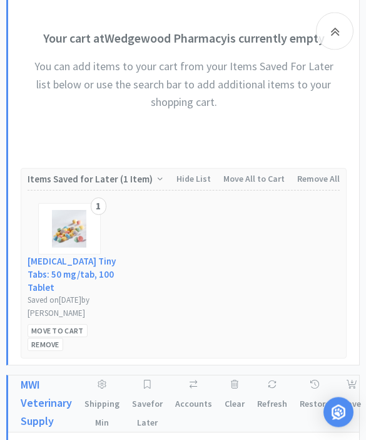
scroll to position [1928, 0]
click at [45, 324] on div "Move to Cart" at bounding box center [58, 330] width 60 height 13
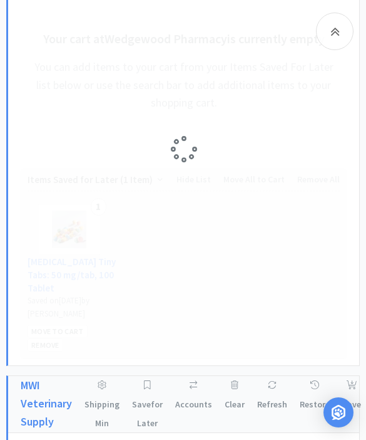
select select "1"
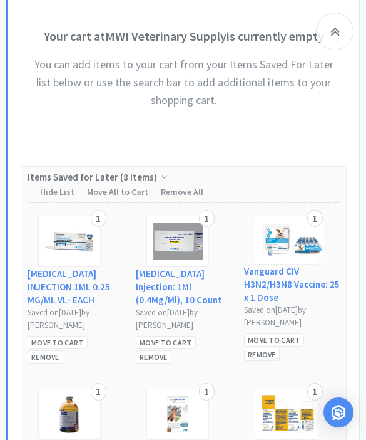
scroll to position [2372, 0]
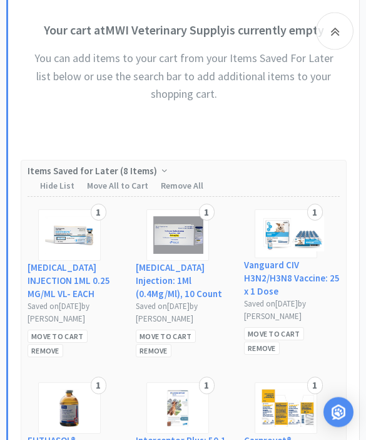
click at [182, 330] on div "Move to Cart" at bounding box center [166, 336] width 60 height 13
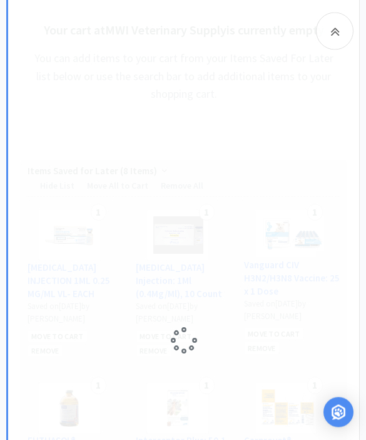
scroll to position [2372, 0]
select select "1"
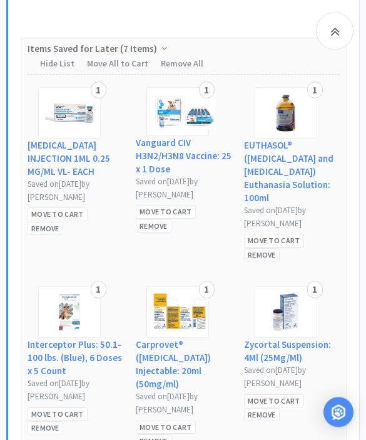
scroll to position [2707, 0]
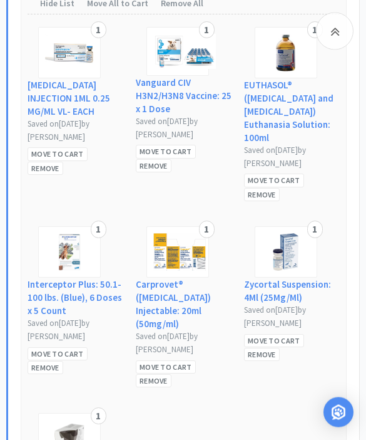
click at [179, 361] on div "Move to Cart" at bounding box center [166, 367] width 60 height 13
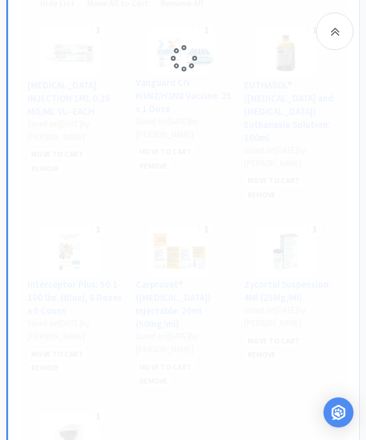
select select "1"
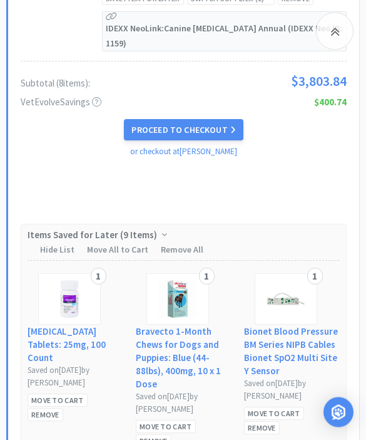
scroll to position [4661, 0]
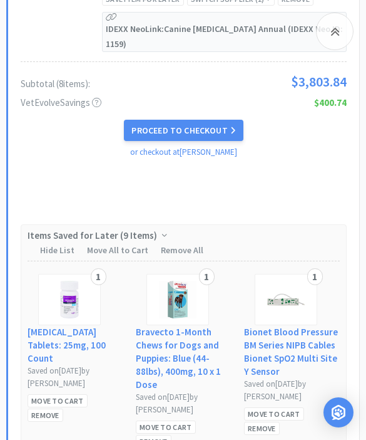
click at [37, 394] on div "Move to Cart" at bounding box center [58, 400] width 60 height 13
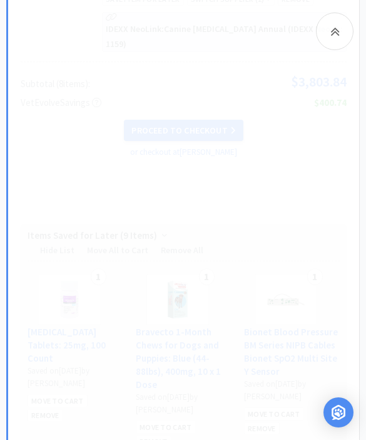
select select "1"
select select "10"
select select "5"
select select "10"
select select "3"
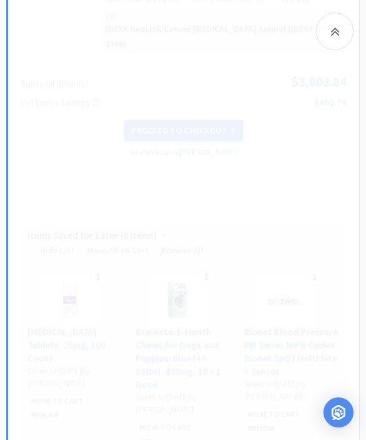
select select "2"
select select "1"
select select "2"
select select "1"
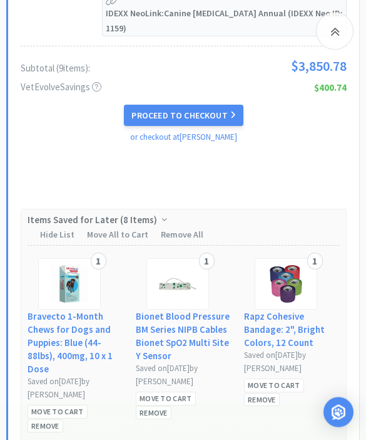
scroll to position [4828, 0]
click at [162, 406] on div "Remove" at bounding box center [154, 412] width 36 height 13
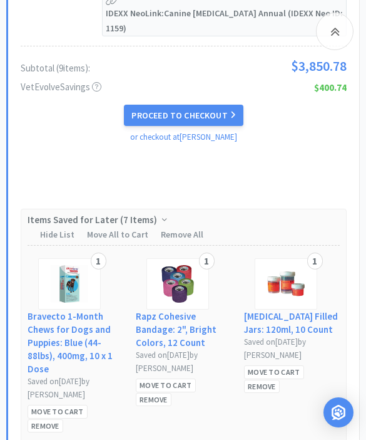
click at [297, 365] on div "Move to Cart" at bounding box center [274, 371] width 60 height 13
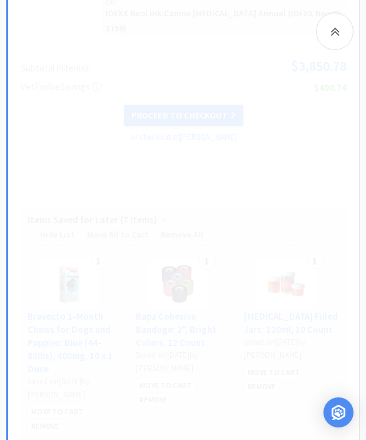
select select "1"
select select "10"
select select "5"
select select "10"
select select "3"
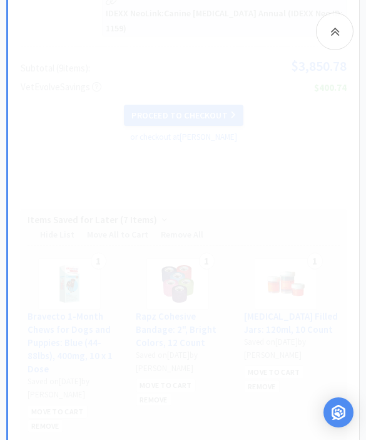
select select "2"
select select "1"
select select "2"
select select "1"
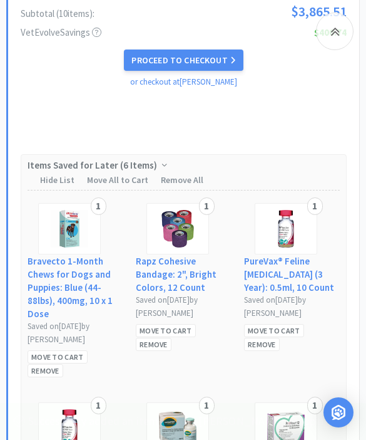
scroll to position [5035, 0]
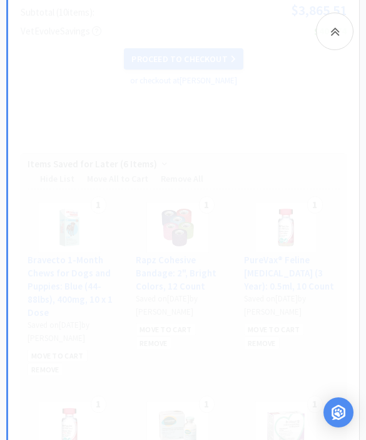
select select "1"
select select "10"
select select "5"
select select "10"
select select "3"
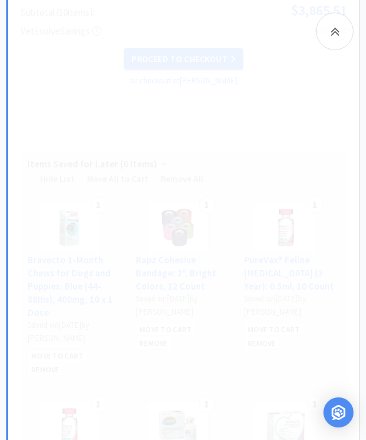
select select "2"
select select "1"
select select "2"
select select "1"
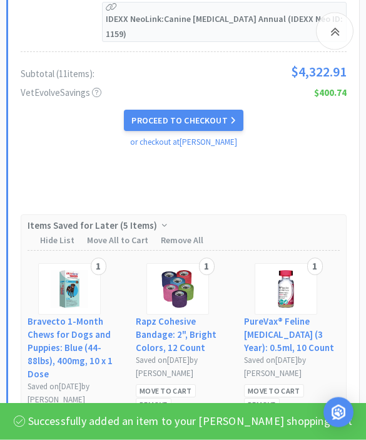
scroll to position [5193, 0]
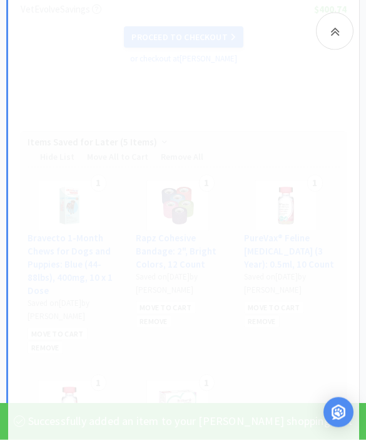
scroll to position [5193, 0]
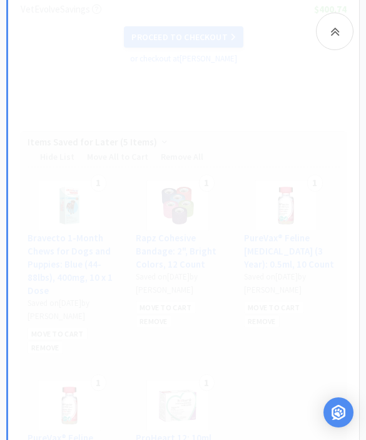
select select "1"
select select "2"
select select "1"
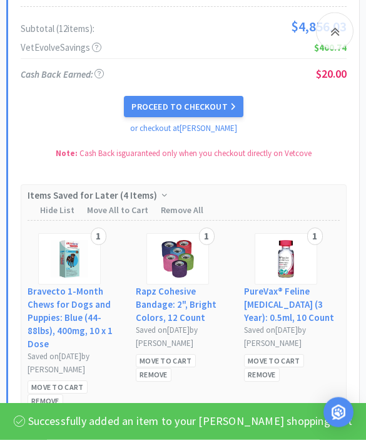
scroll to position [5389, 0]
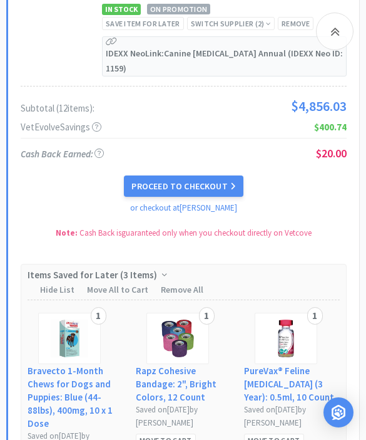
scroll to position [5229, 0]
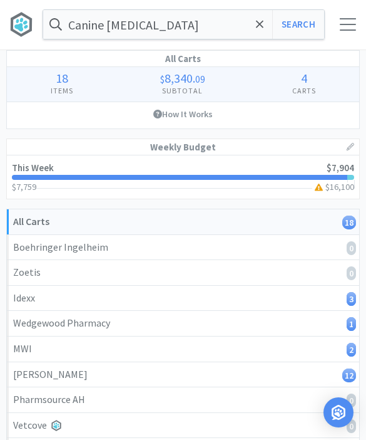
scroll to position [0, 0]
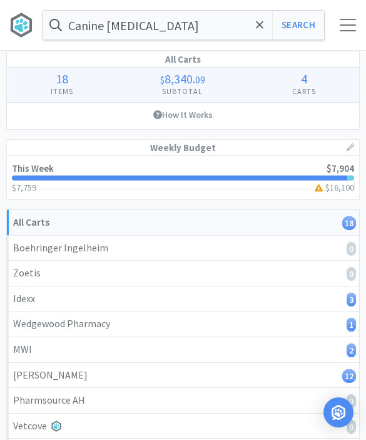
click at [274, 28] on button "Search" at bounding box center [298, 25] width 52 height 29
select select "1"
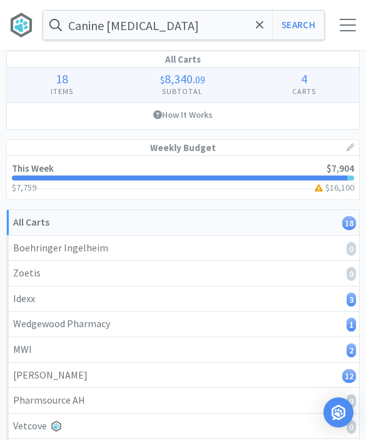
select select "1"
select select "10"
select select "5"
select select "10"
select select "3"
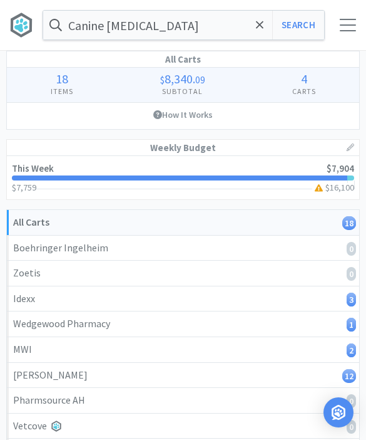
select select "2"
select select "1"
select select "2"
select select "1"
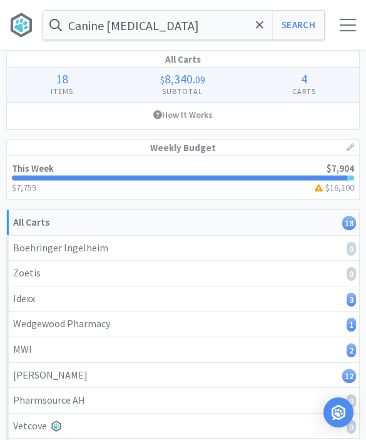
select select "1"
select select "3"
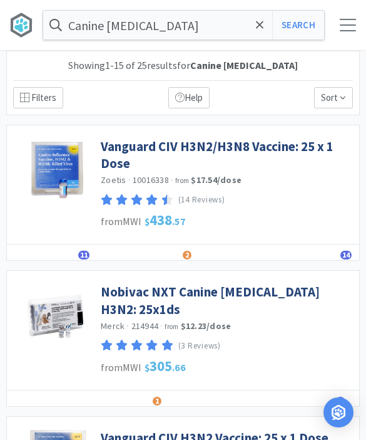
click at [17, 344] on div at bounding box center [54, 311] width 94 height 81
